Goal: Download file/media

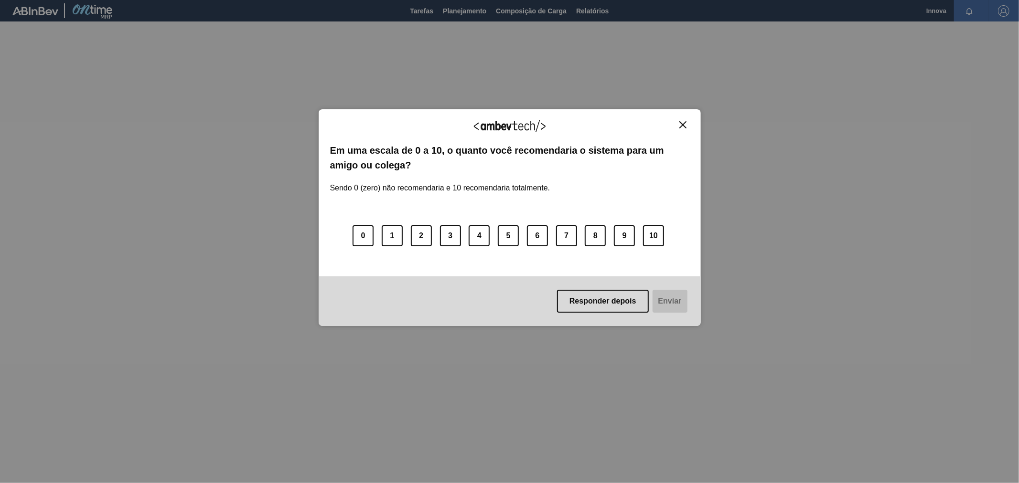
click at [680, 120] on div "Agradecemos seu feedback! Em uma escala de 0 a 10, o quanto você recomendaria o…" at bounding box center [510, 217] width 382 height 217
drag, startPoint x: 684, startPoint y: 129, endPoint x: 627, endPoint y: 32, distance: 112.2
click at [684, 128] on button "Close" at bounding box center [682, 125] width 13 height 8
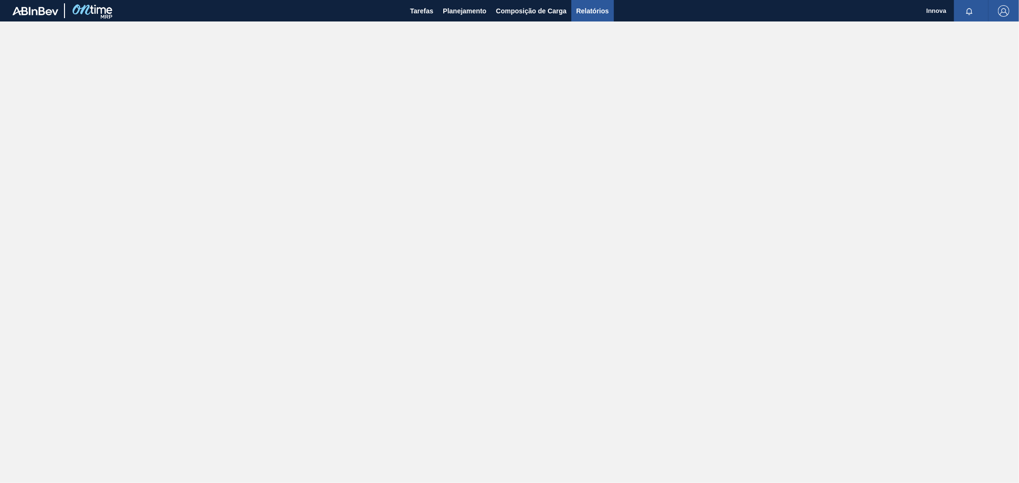
click at [604, 18] on button "Relatórios" at bounding box center [592, 10] width 42 height 21
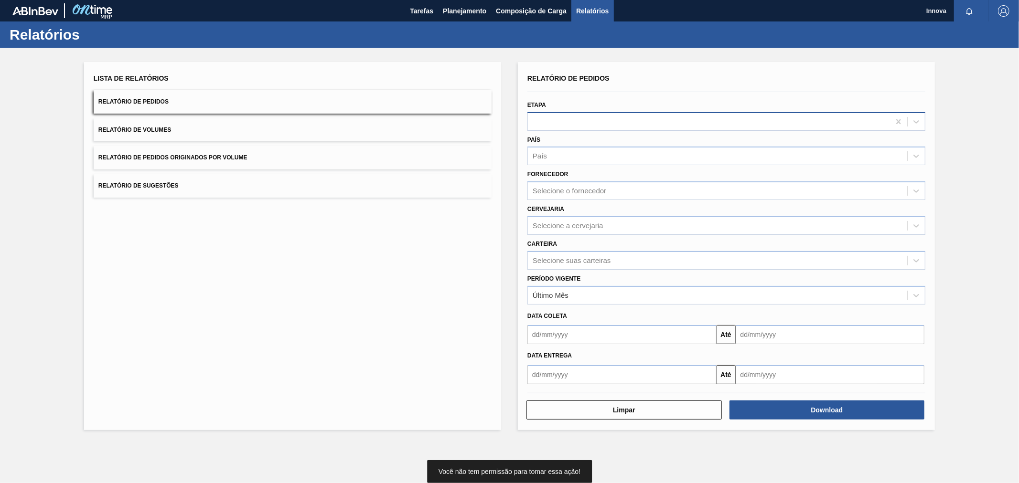
click at [583, 119] on div at bounding box center [709, 122] width 362 height 14
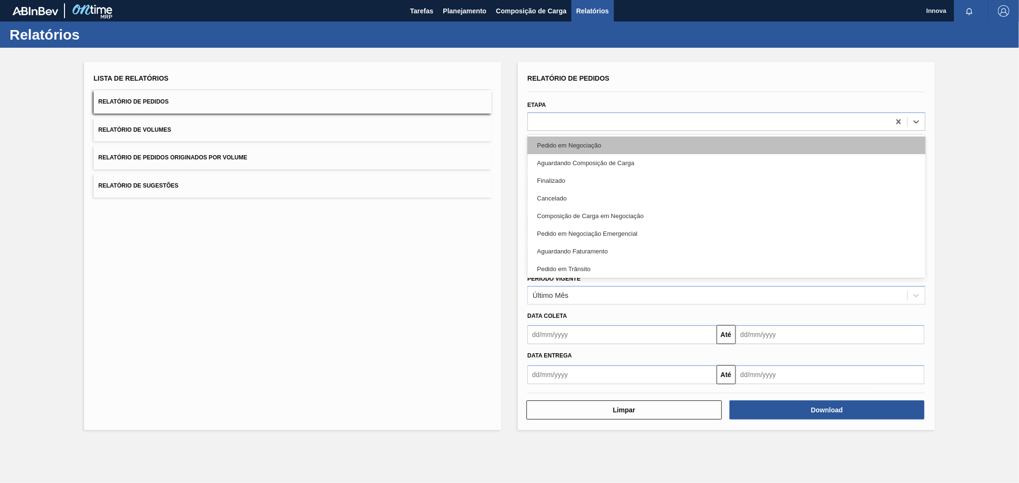
click at [586, 147] on div "Pedido em Negociação" at bounding box center [726, 146] width 398 height 18
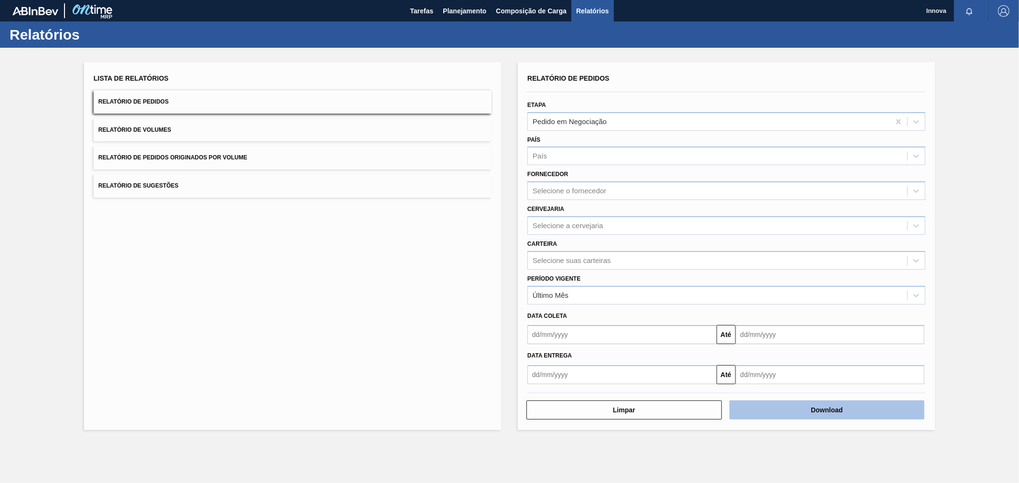
click at [853, 406] on button "Download" at bounding box center [826, 410] width 195 height 19
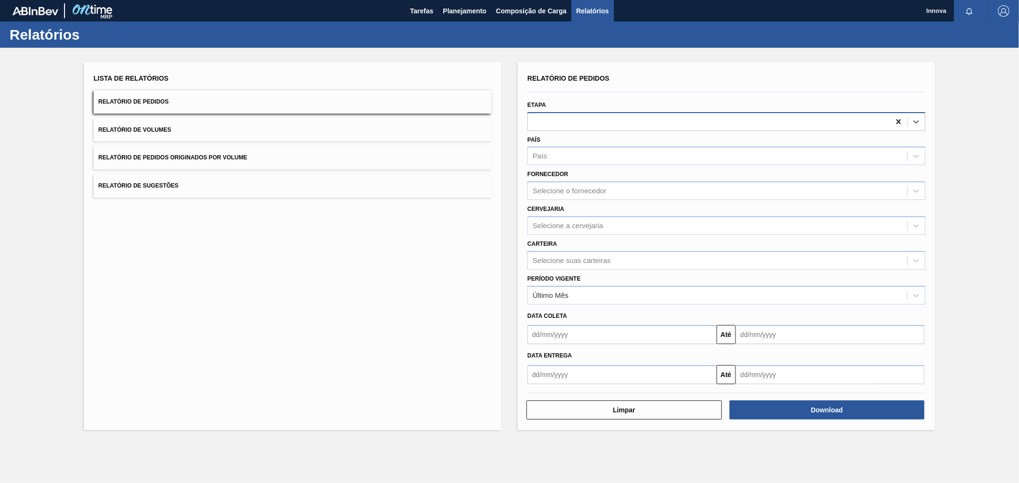
click at [898, 120] on icon at bounding box center [898, 121] width 4 height 5
click at [914, 122] on icon at bounding box center [916, 122] width 10 height 10
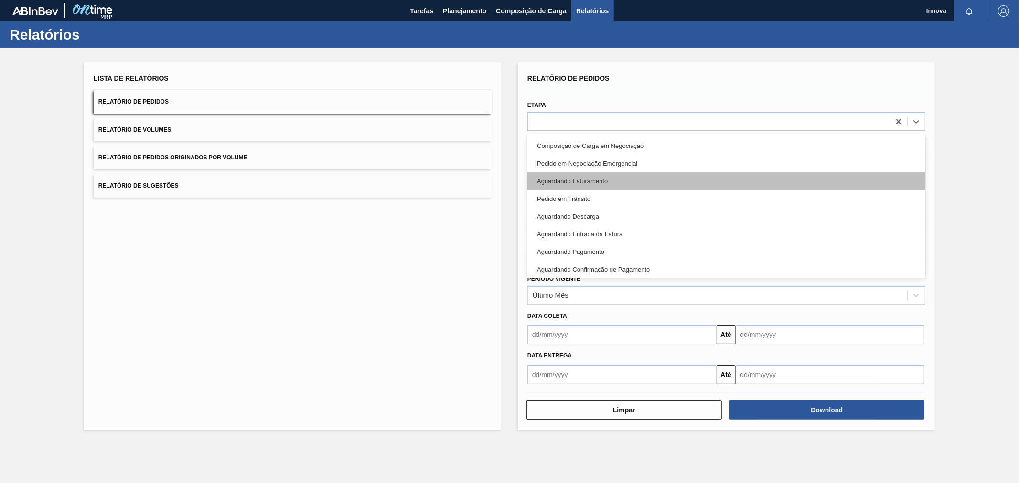
scroll to position [53, 0]
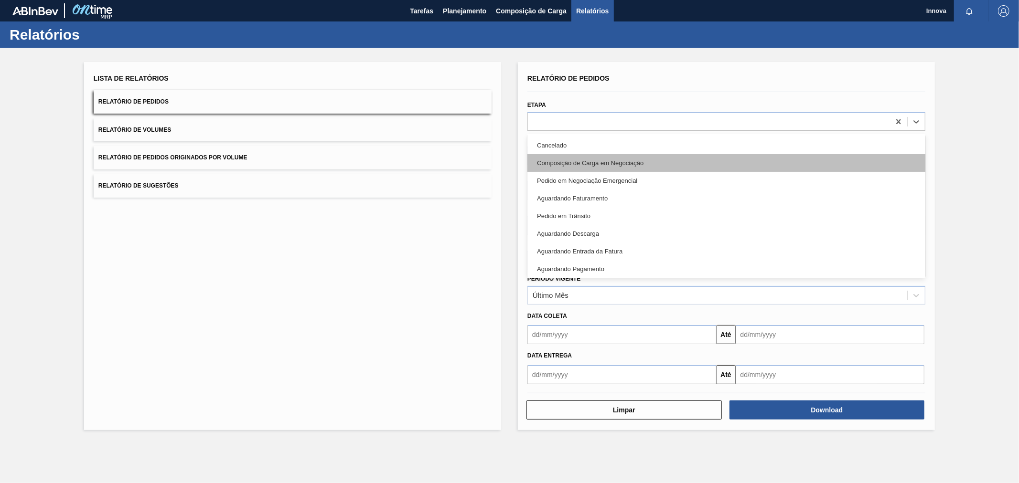
click at [591, 160] on div "Composição de Carga em Negociação" at bounding box center [726, 163] width 398 height 18
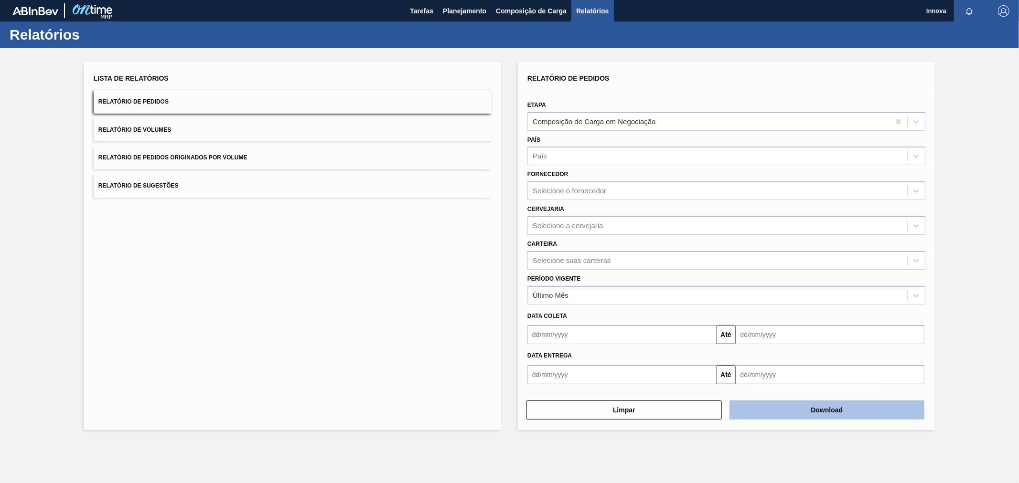
click at [836, 403] on button "Download" at bounding box center [826, 410] width 195 height 19
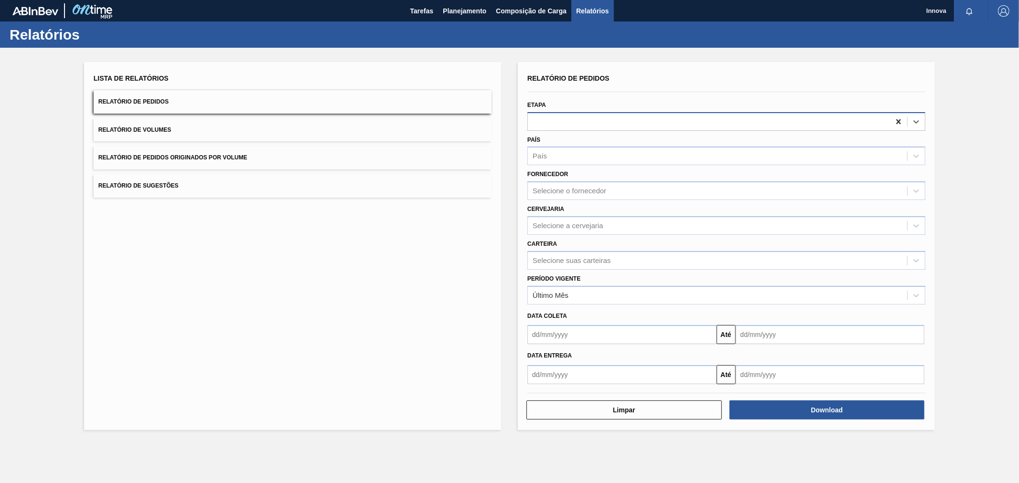
click at [899, 119] on icon at bounding box center [899, 122] width 10 height 10
click at [909, 120] on div at bounding box center [915, 121] width 17 height 17
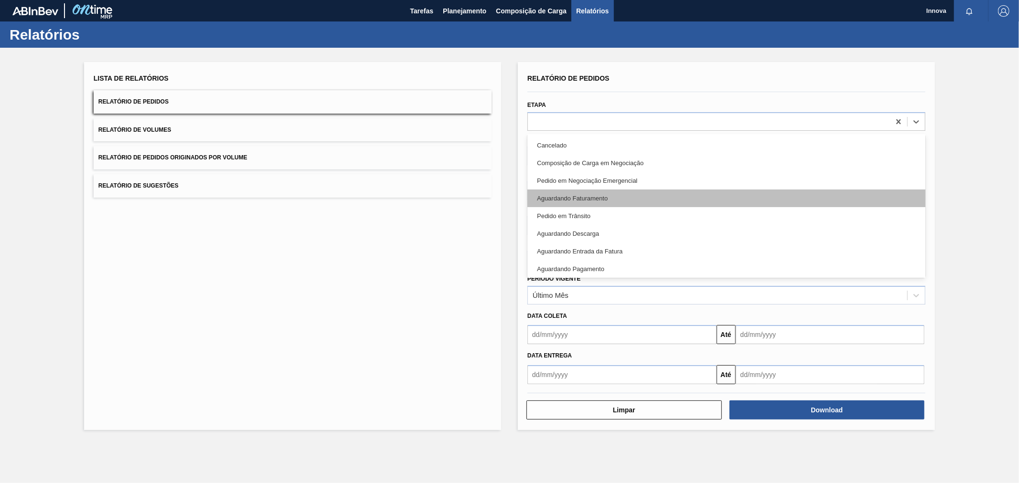
click at [650, 194] on div "Aguardando Faturamento" at bounding box center [726, 199] width 398 height 18
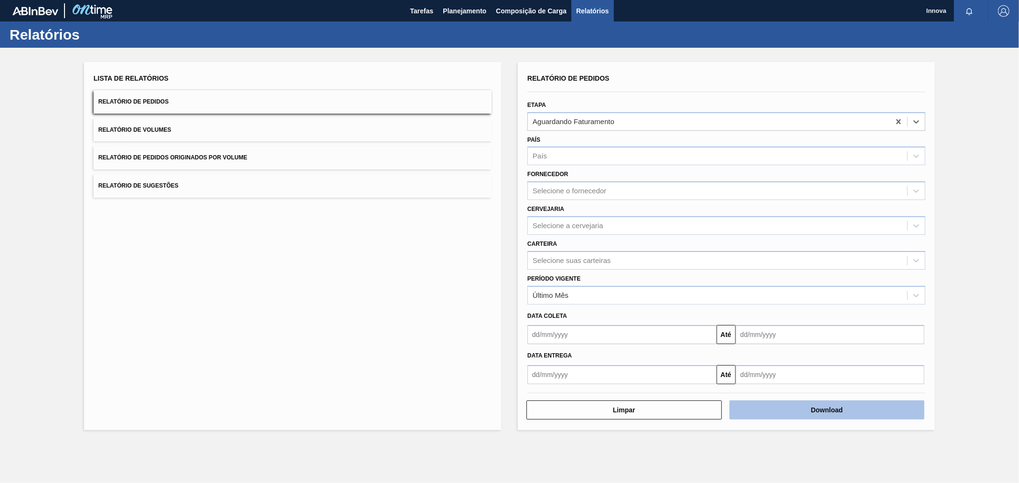
click at [835, 411] on button "Download" at bounding box center [826, 410] width 195 height 19
